Goal: Task Accomplishment & Management: Manage account settings

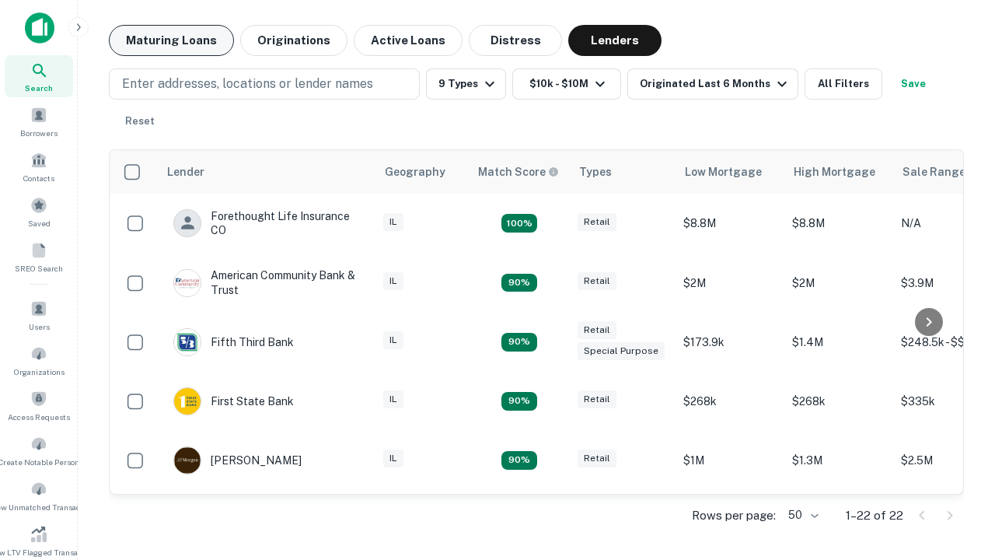
click at [171, 40] on button "Maturing Loans" at bounding box center [171, 40] width 125 height 31
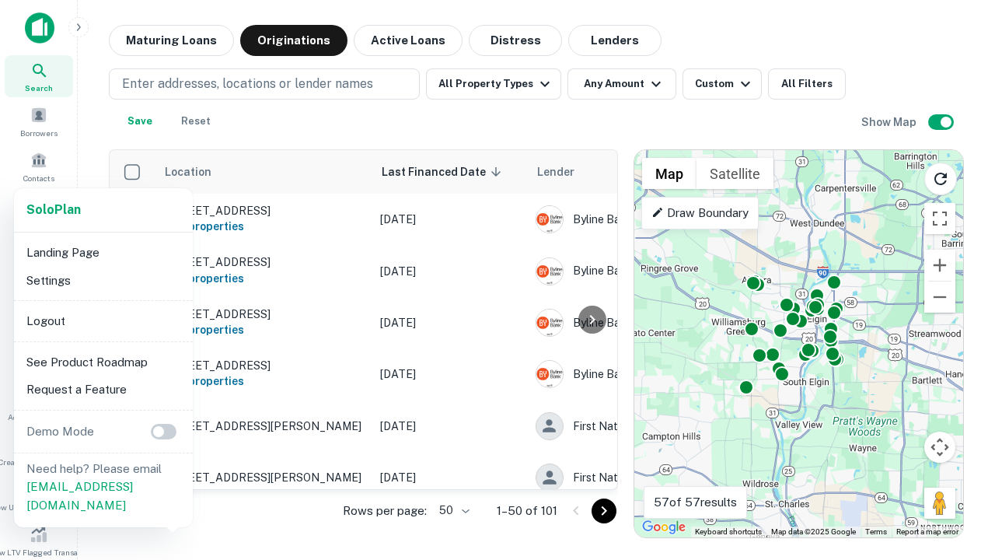
scroll to position [288, 0]
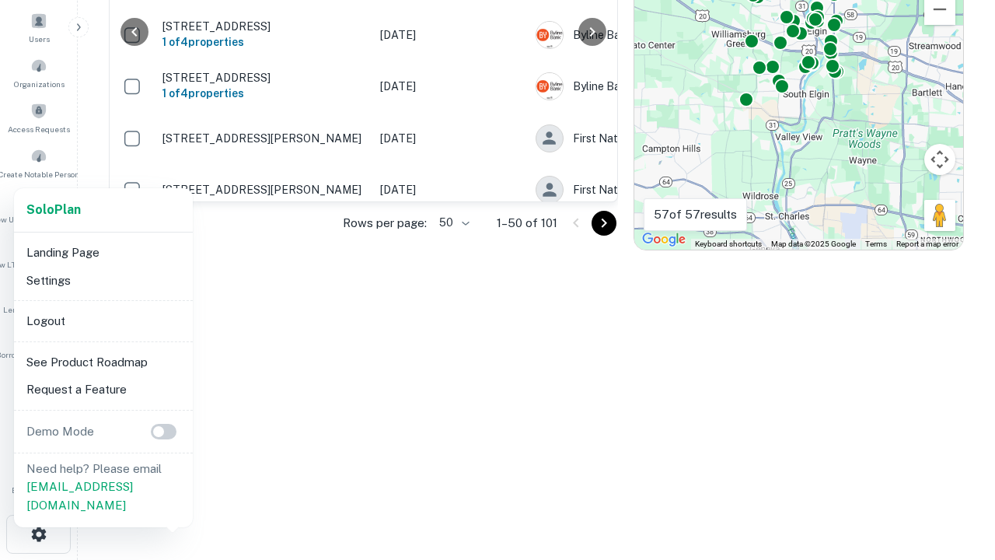
click at [103, 320] on li "Logout" at bounding box center [103, 321] width 166 height 28
